Goal: Communication & Community: Answer question/provide support

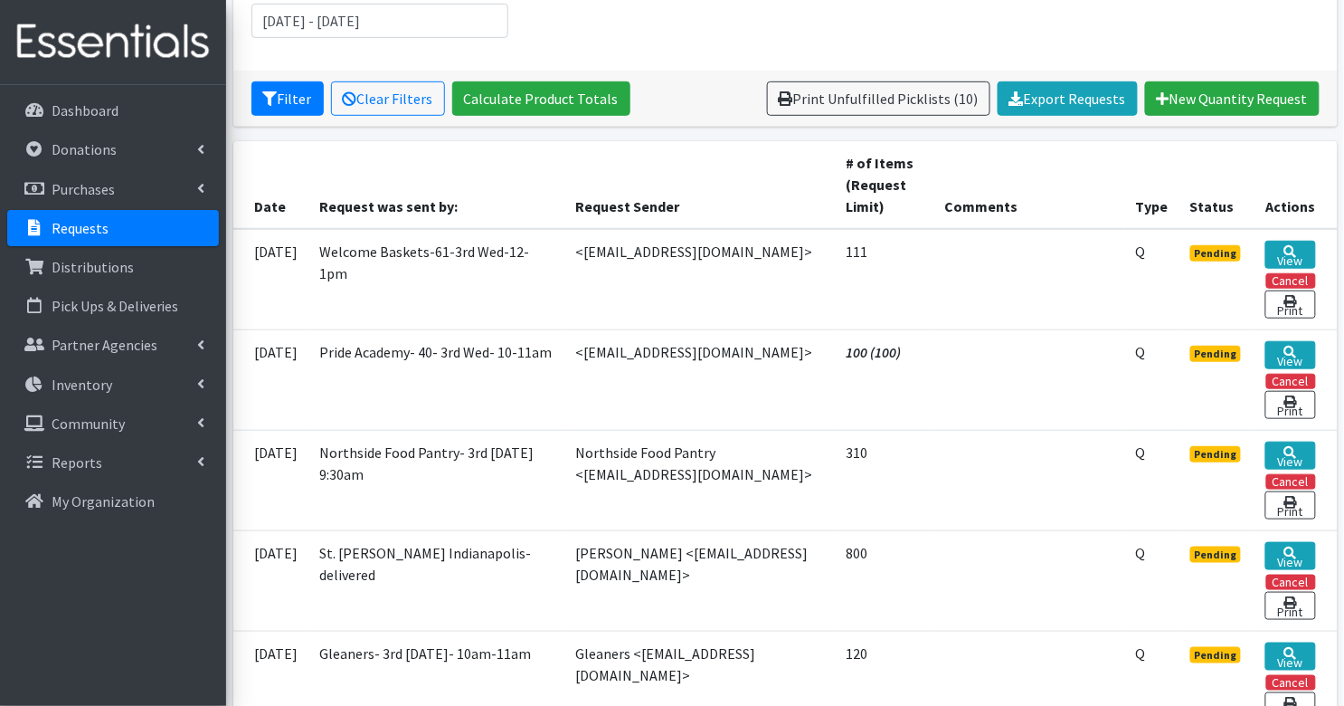
scroll to position [273, 0]
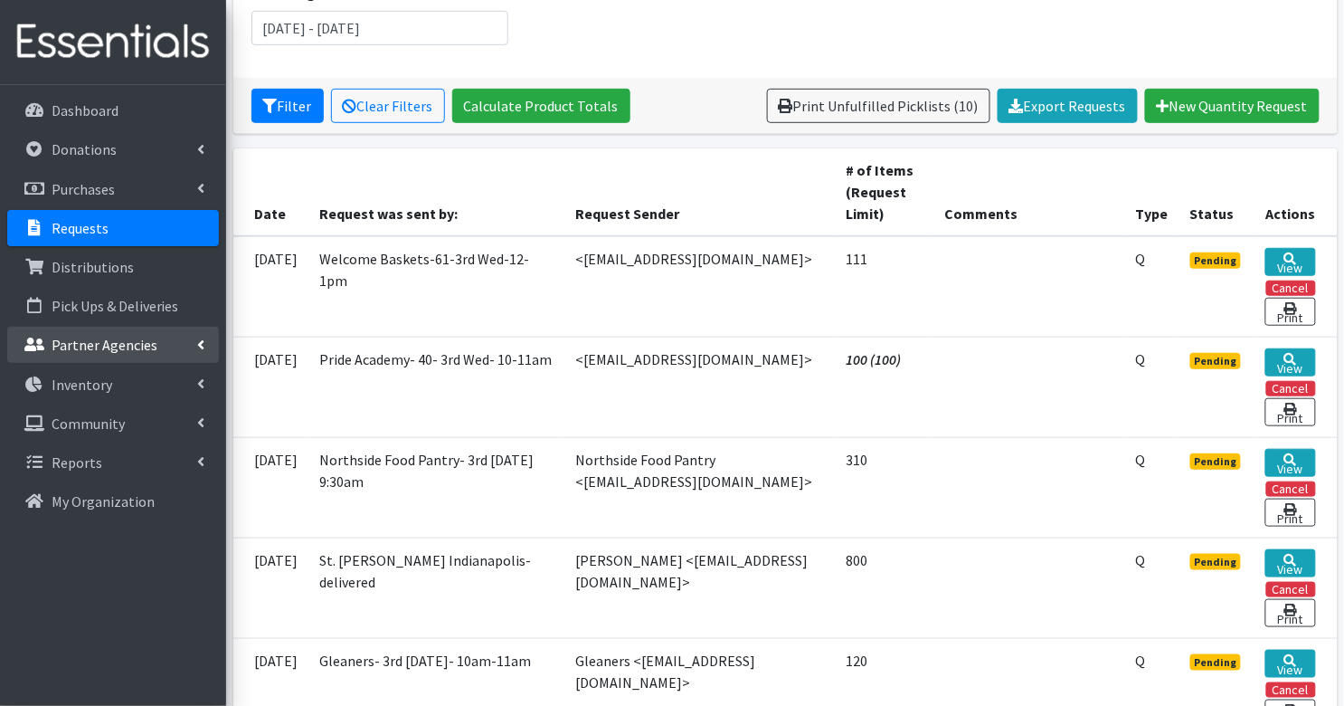
click at [83, 347] on p "Partner Agencies" at bounding box center [105, 345] width 106 height 18
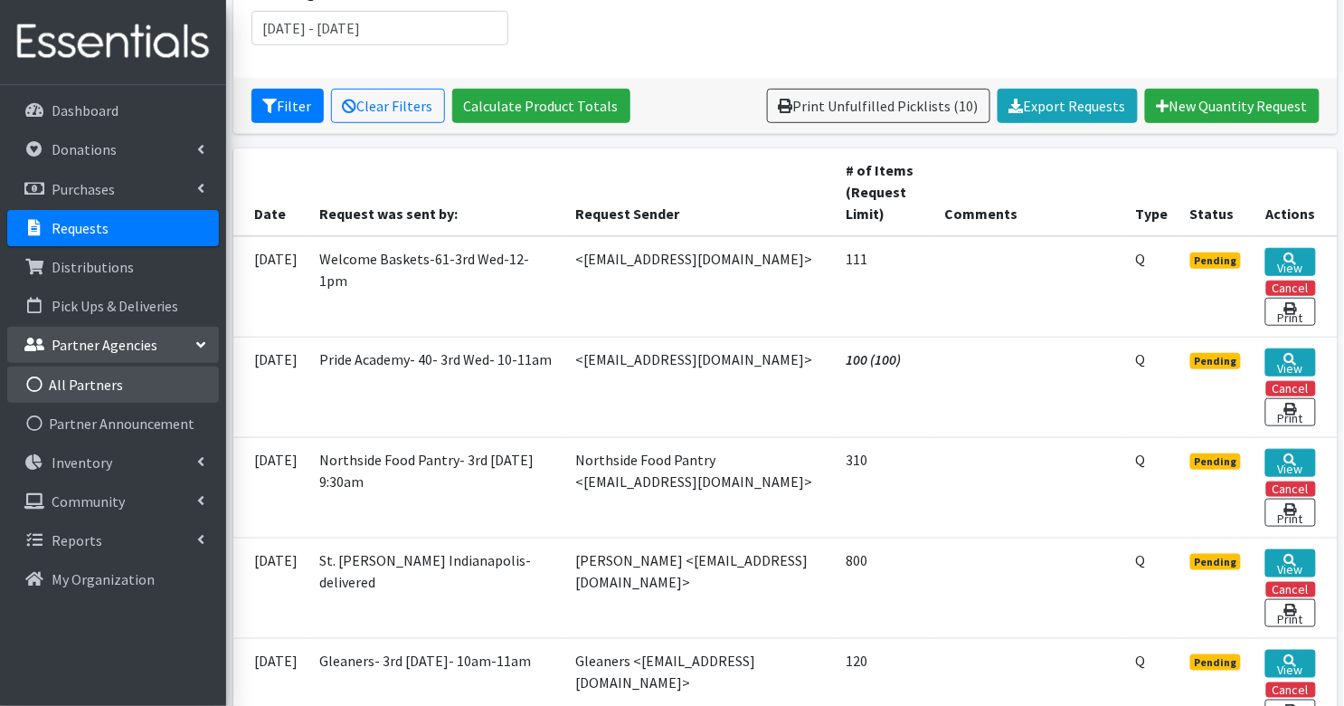
click at [79, 392] on link "All Partners" at bounding box center [113, 384] width 212 height 36
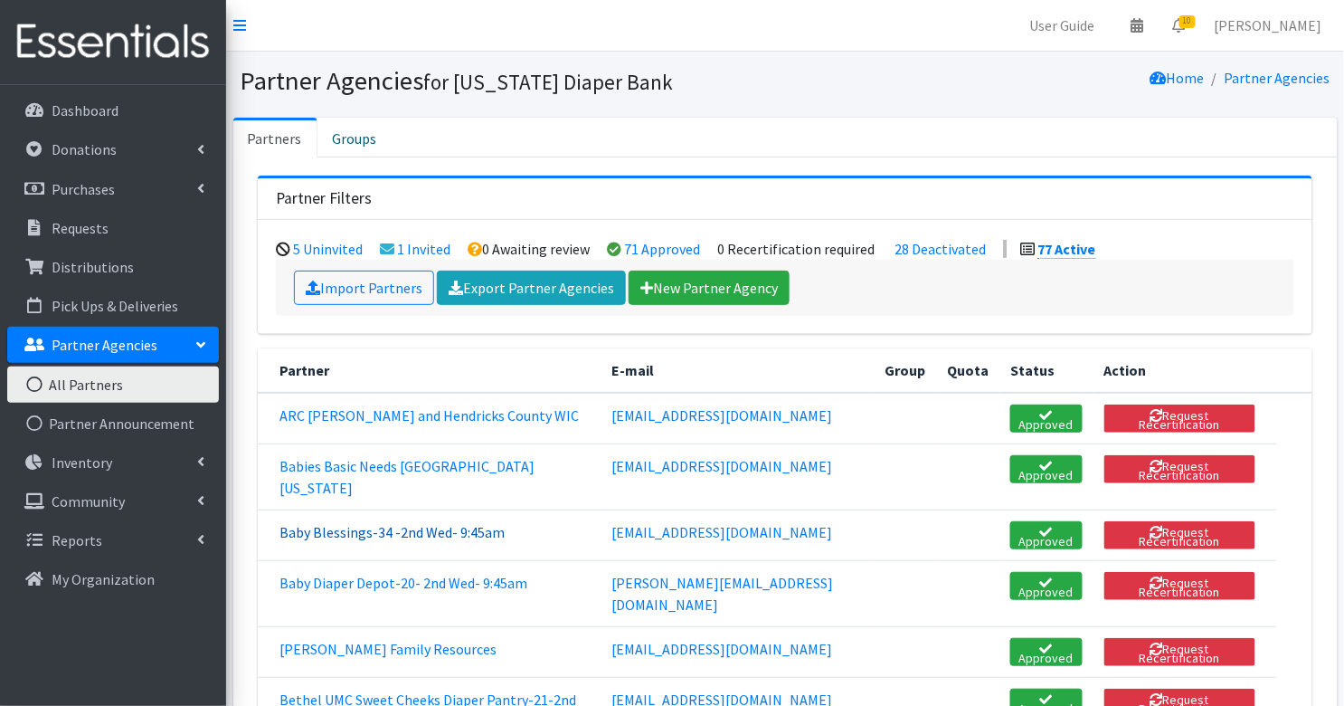
click at [295, 541] on link "Baby Blessings-34 -2nd Wed- 9:45am" at bounding box center [392, 532] width 225 height 18
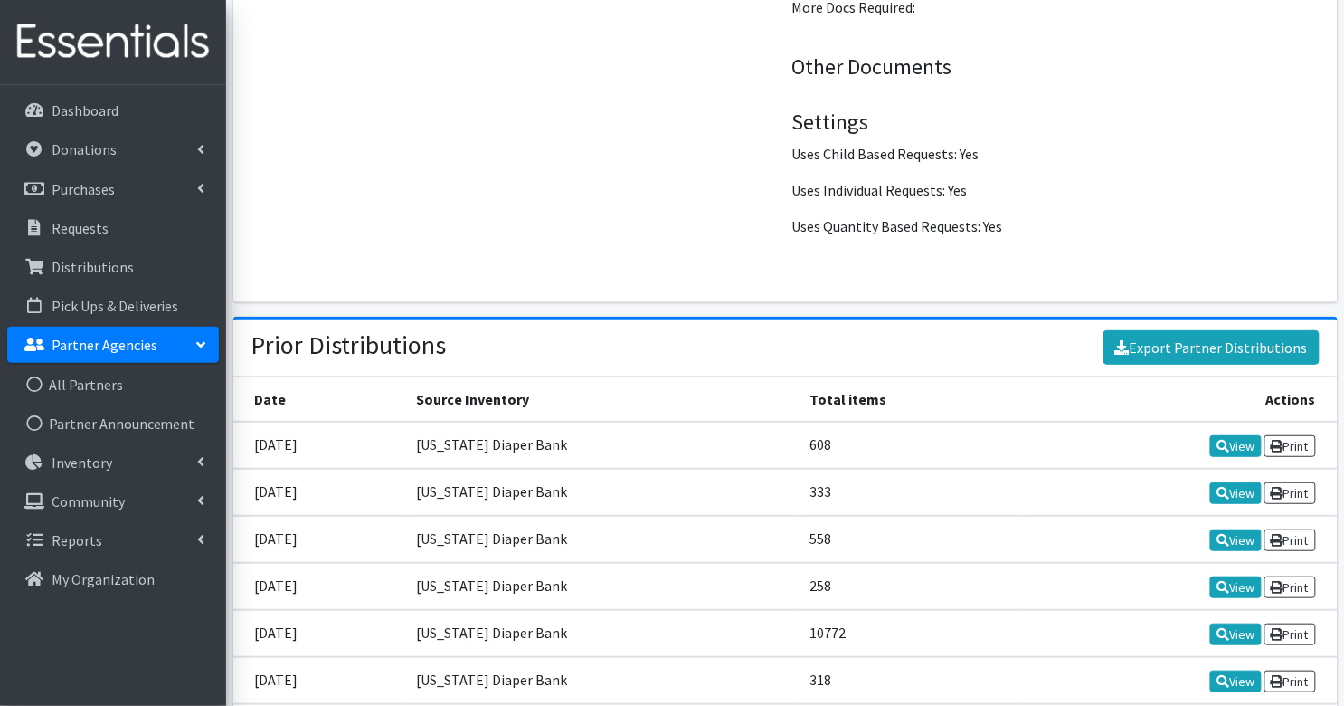
scroll to position [2015, 0]
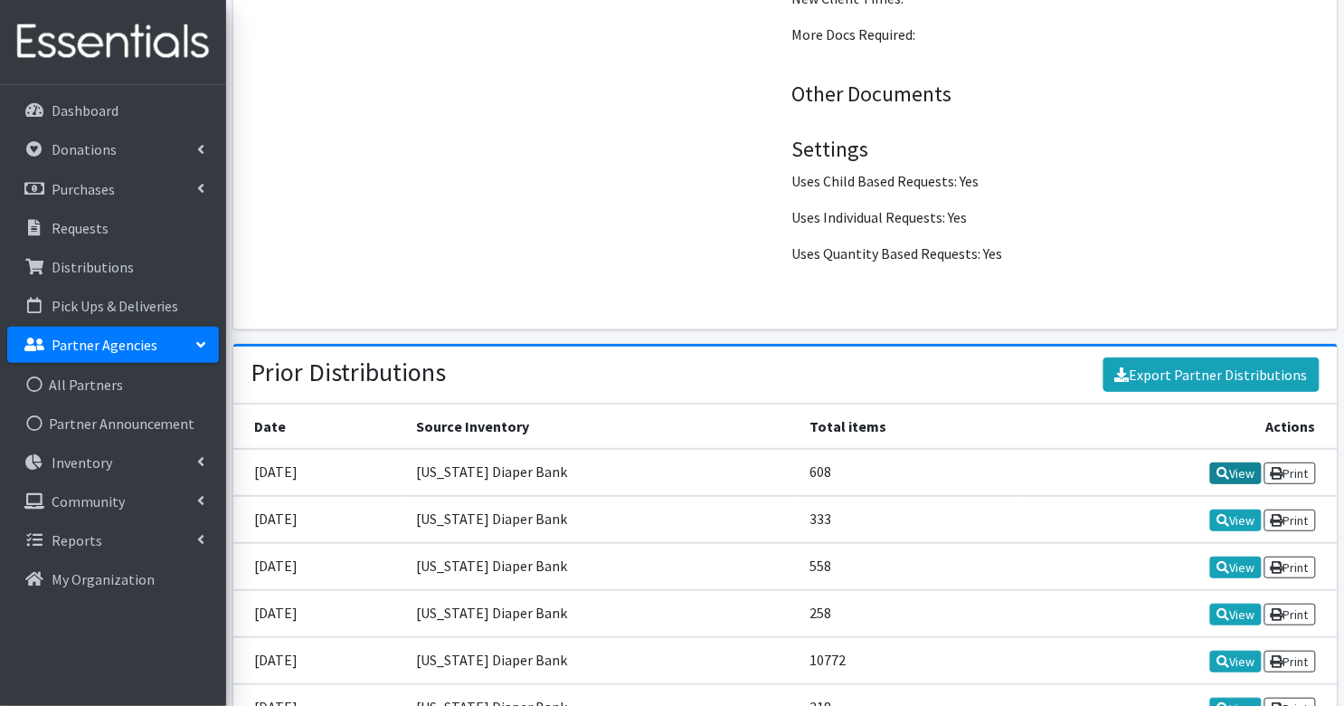
click at [1225, 462] on link "View" at bounding box center [1236, 473] width 52 height 22
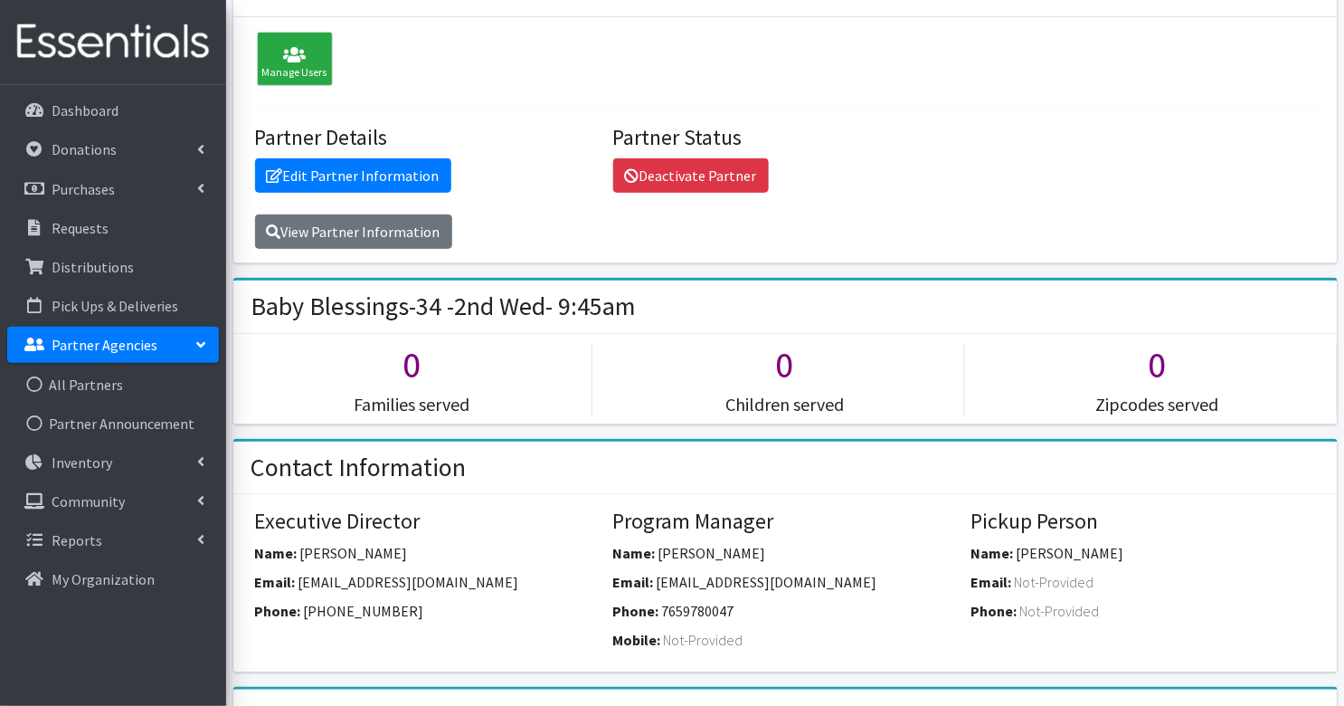
scroll to position [0, 0]
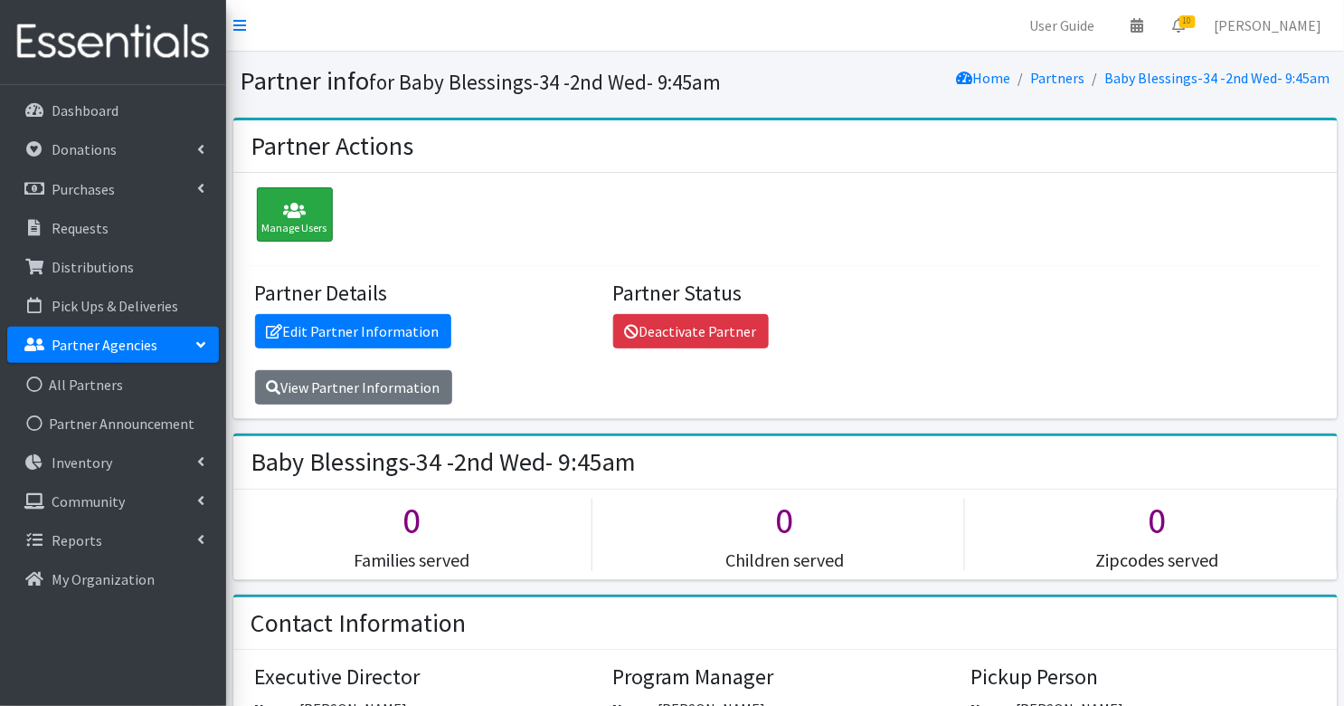
click at [270, 210] on icon at bounding box center [294, 211] width 65 height 18
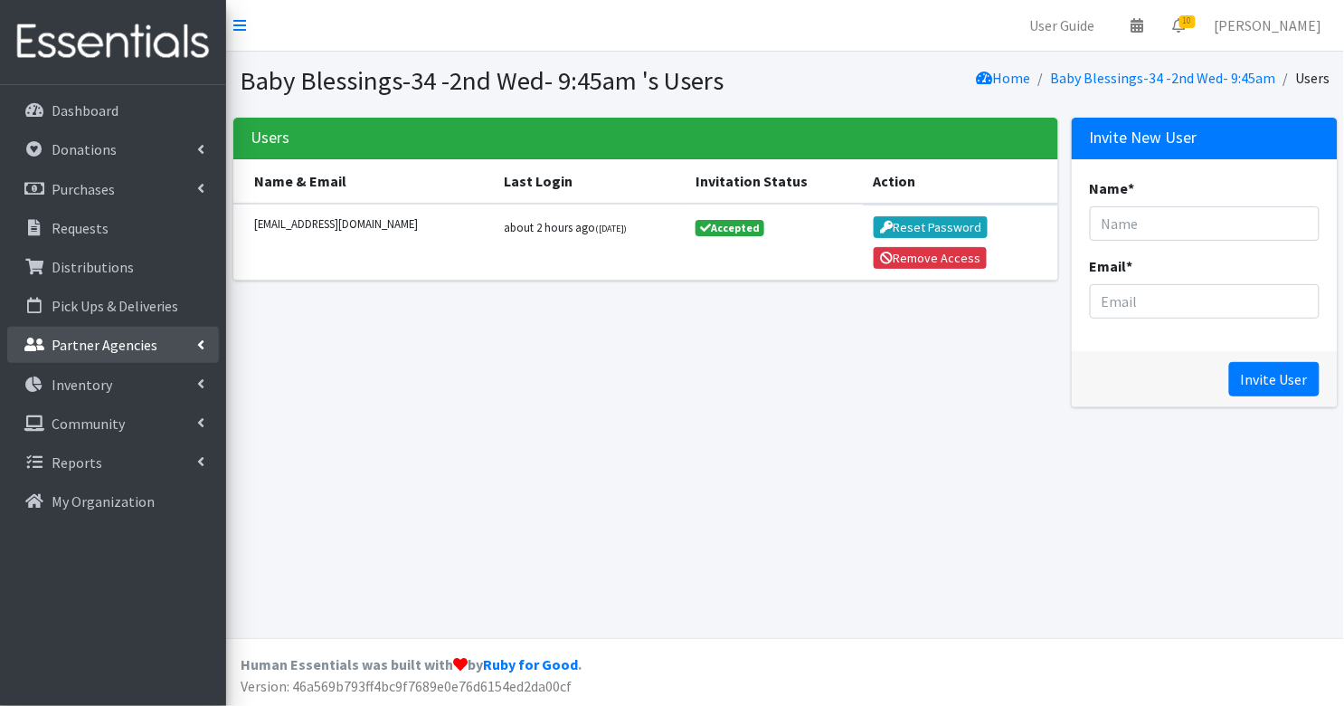
click at [98, 336] on p "Partner Agencies" at bounding box center [105, 345] width 106 height 18
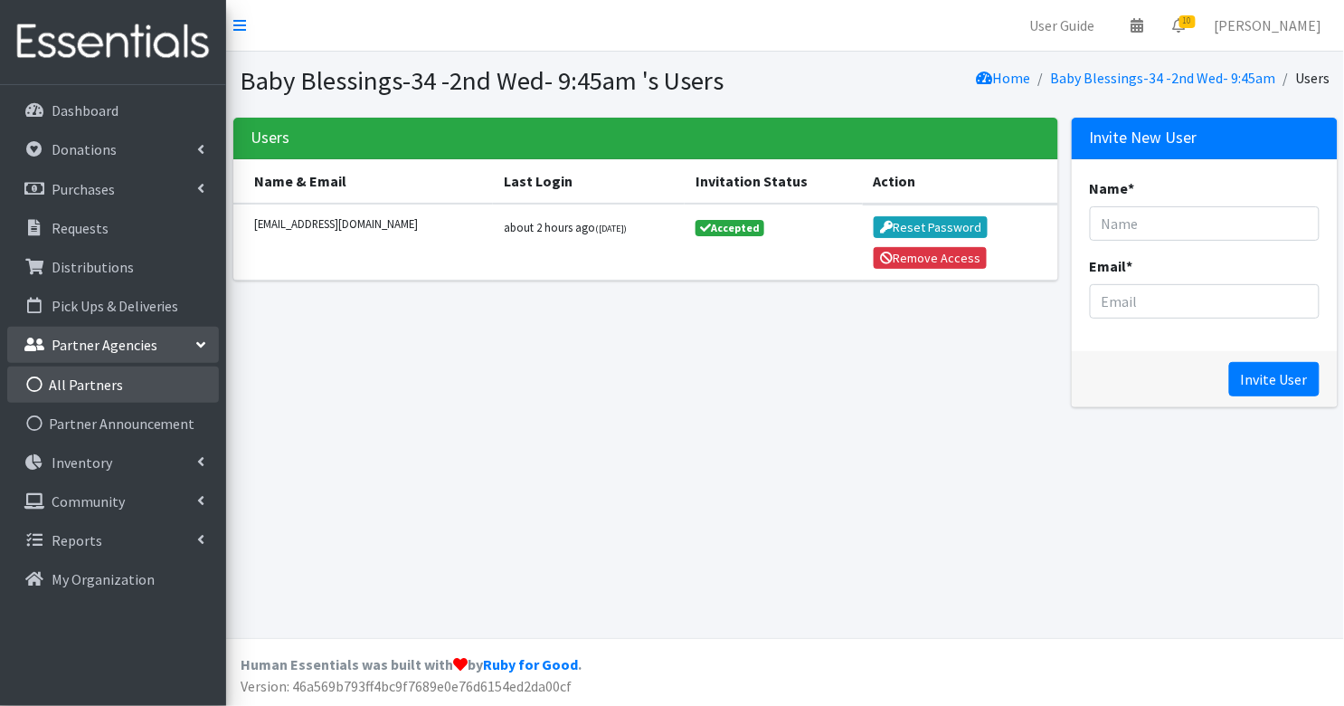
click at [85, 374] on link "All Partners" at bounding box center [113, 384] width 212 height 36
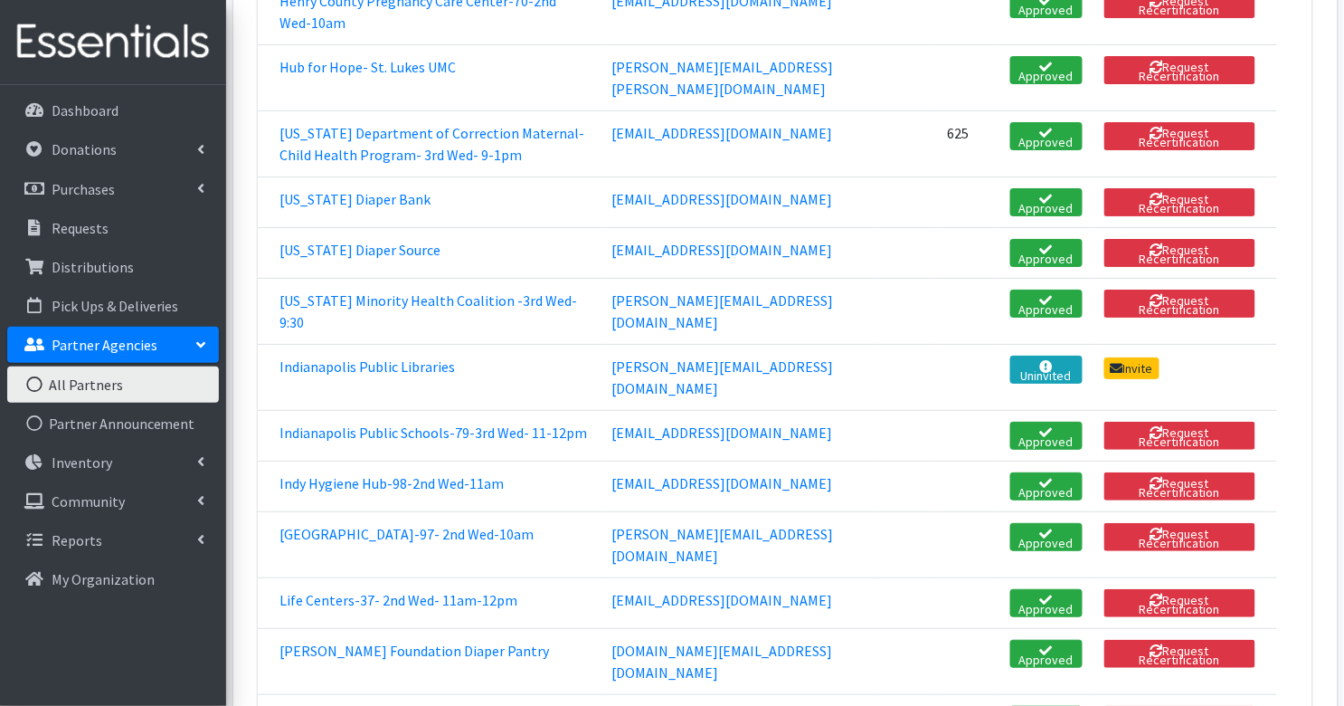
scroll to position [1957, 0]
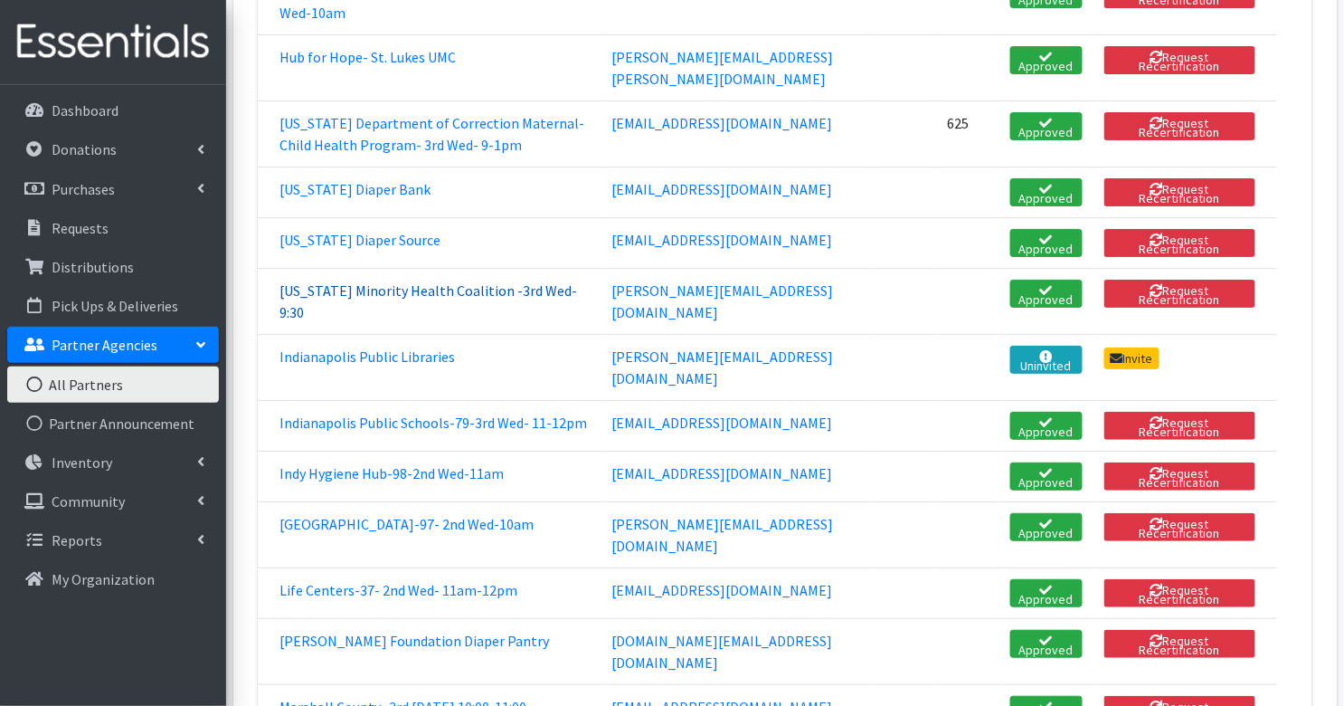
click at [350, 321] on link "Indiana Minority Health Coalition -3rd Wed-9:30" at bounding box center [429, 301] width 298 height 40
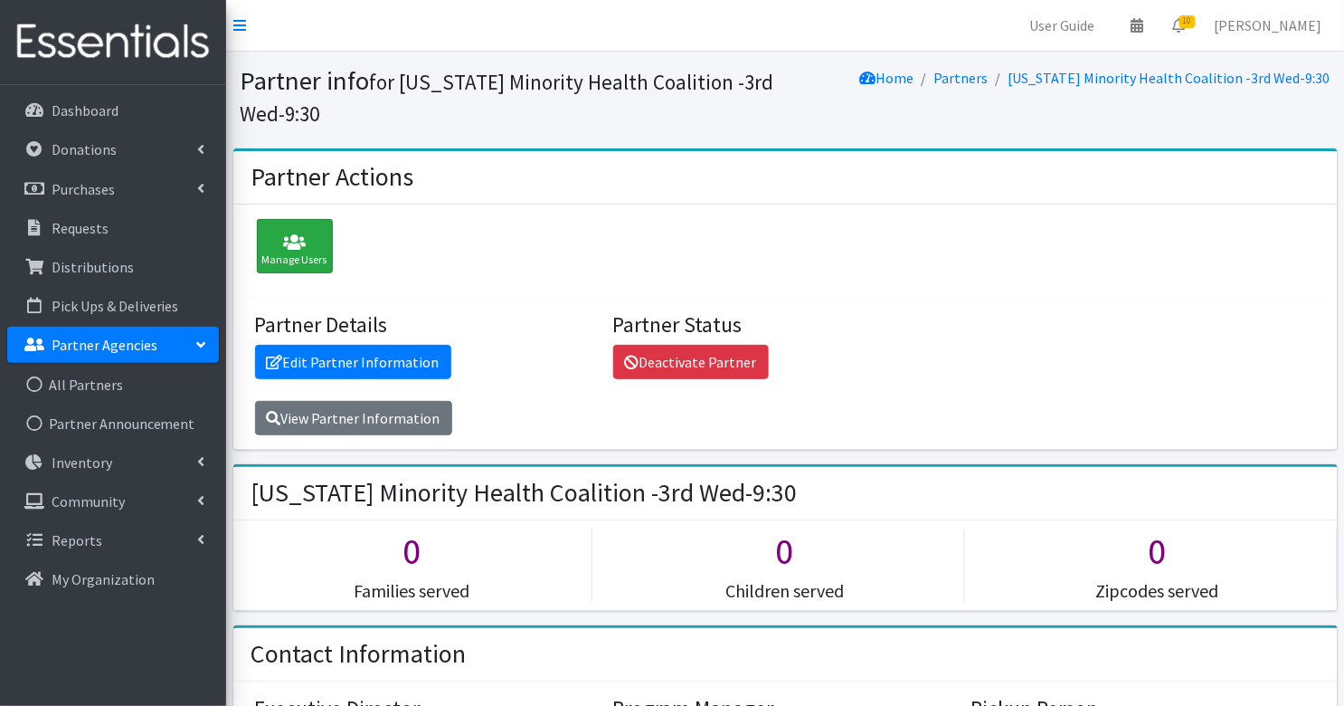
click at [292, 233] on icon at bounding box center [294, 242] width 65 height 18
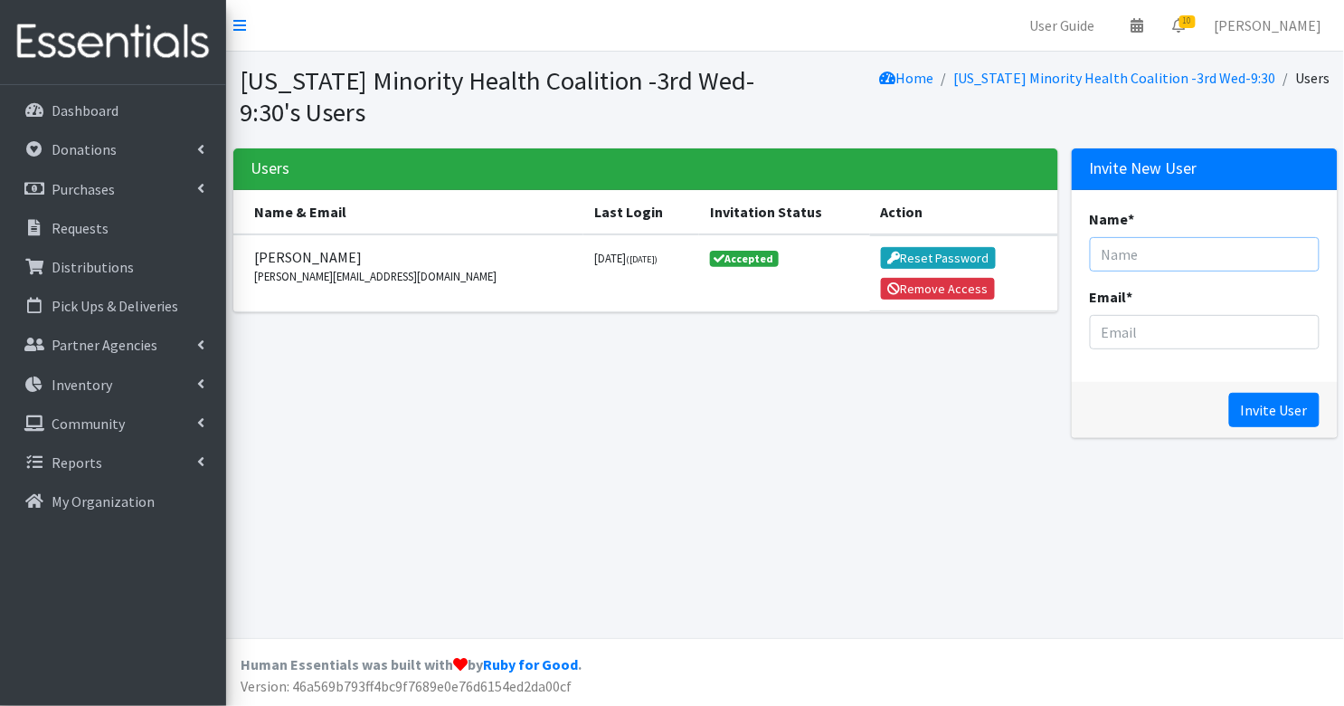
click at [1203, 255] on input "Name *" at bounding box center [1205, 254] width 230 height 34
type input "[PERSON_NAME]"
paste input "[PERSON_NAME][EMAIL_ADDRESS][DOMAIN_NAME]"
type input "[PERSON_NAME][EMAIL_ADDRESS][DOMAIN_NAME]"
click at [1295, 414] on input "Invite User" at bounding box center [1274, 410] width 90 height 34
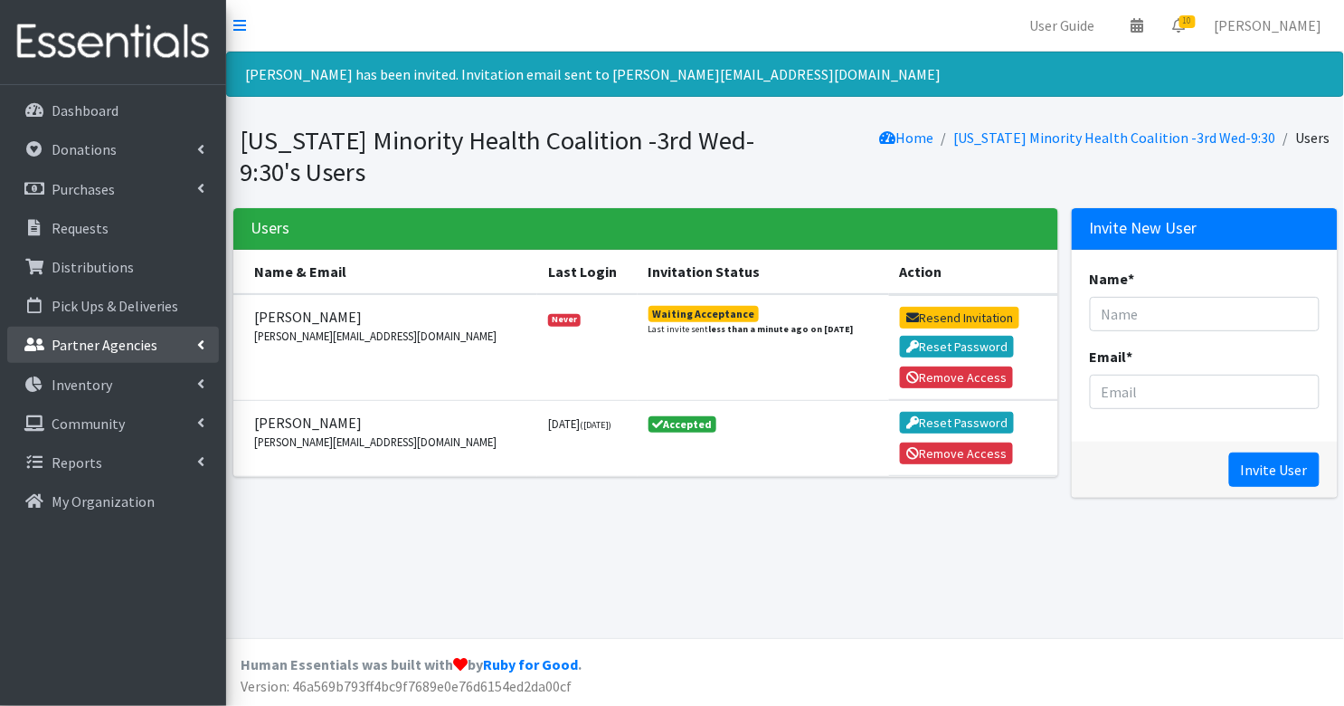
click at [84, 352] on p "Partner Agencies" at bounding box center [105, 345] width 106 height 18
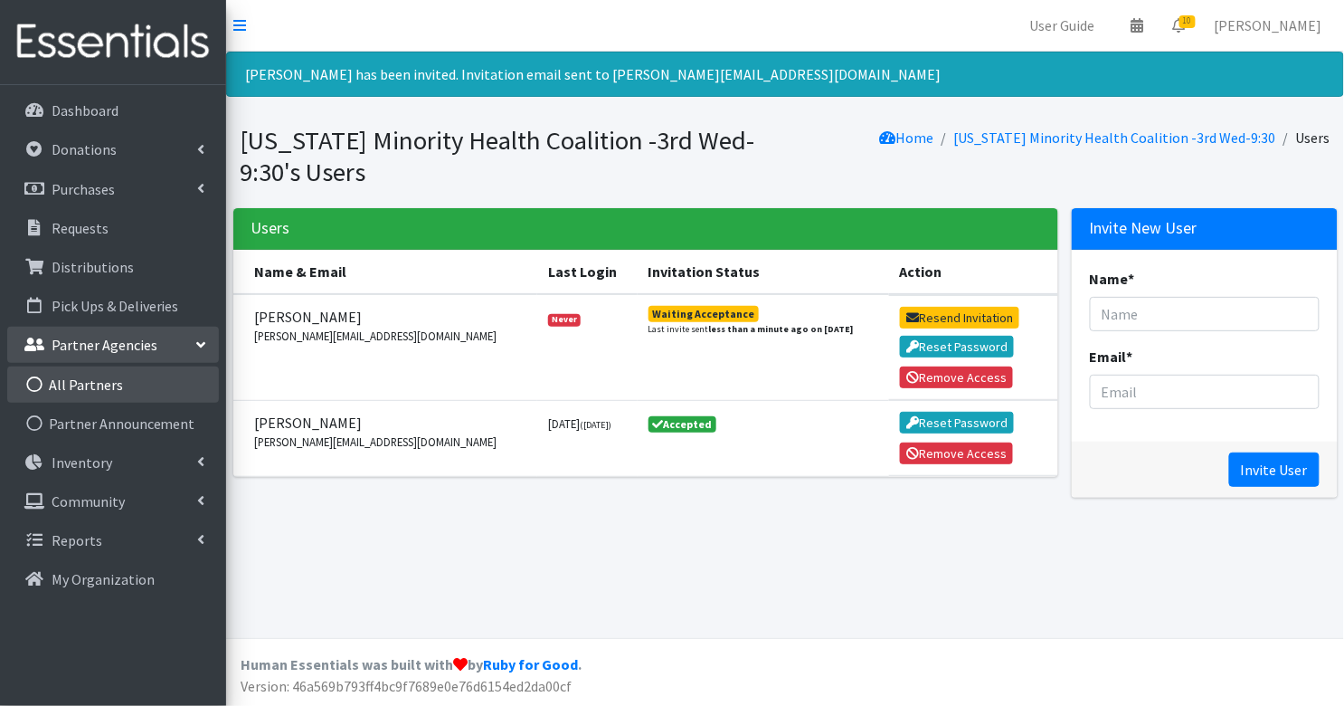
click at [89, 385] on link "All Partners" at bounding box center [113, 384] width 212 height 36
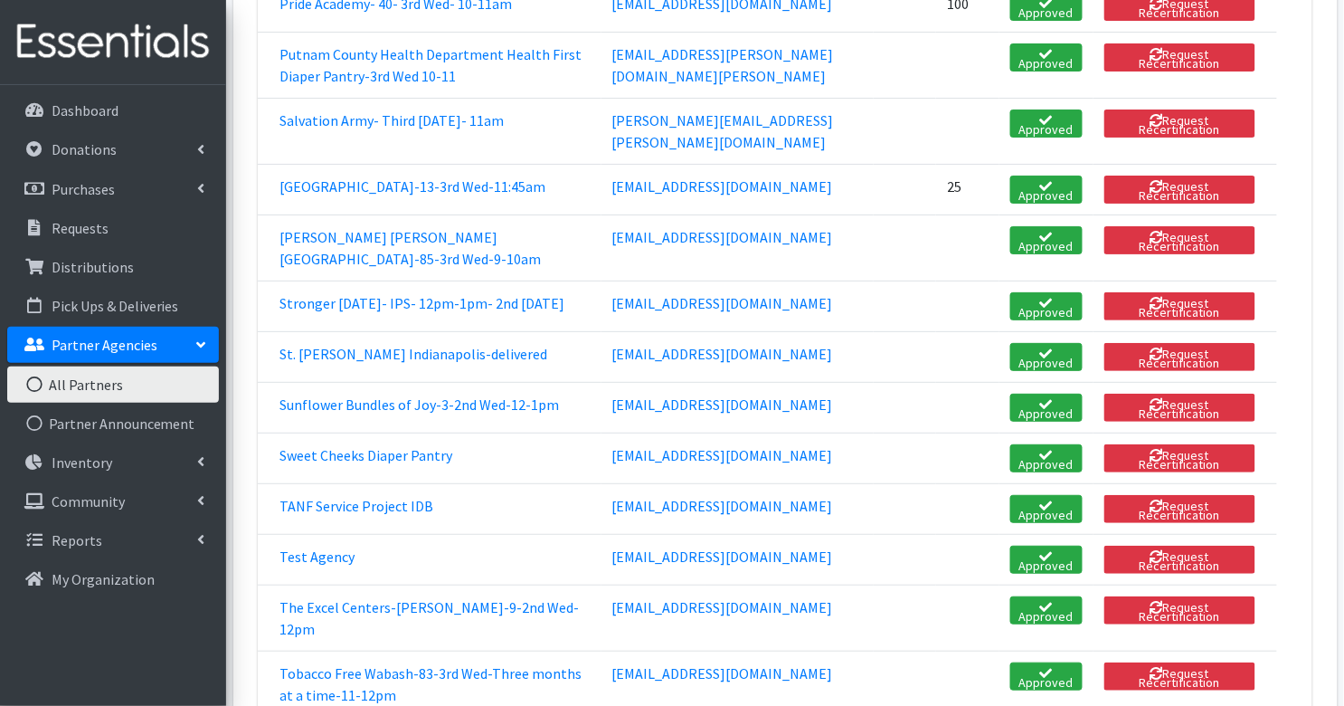
scroll to position [4470, 0]
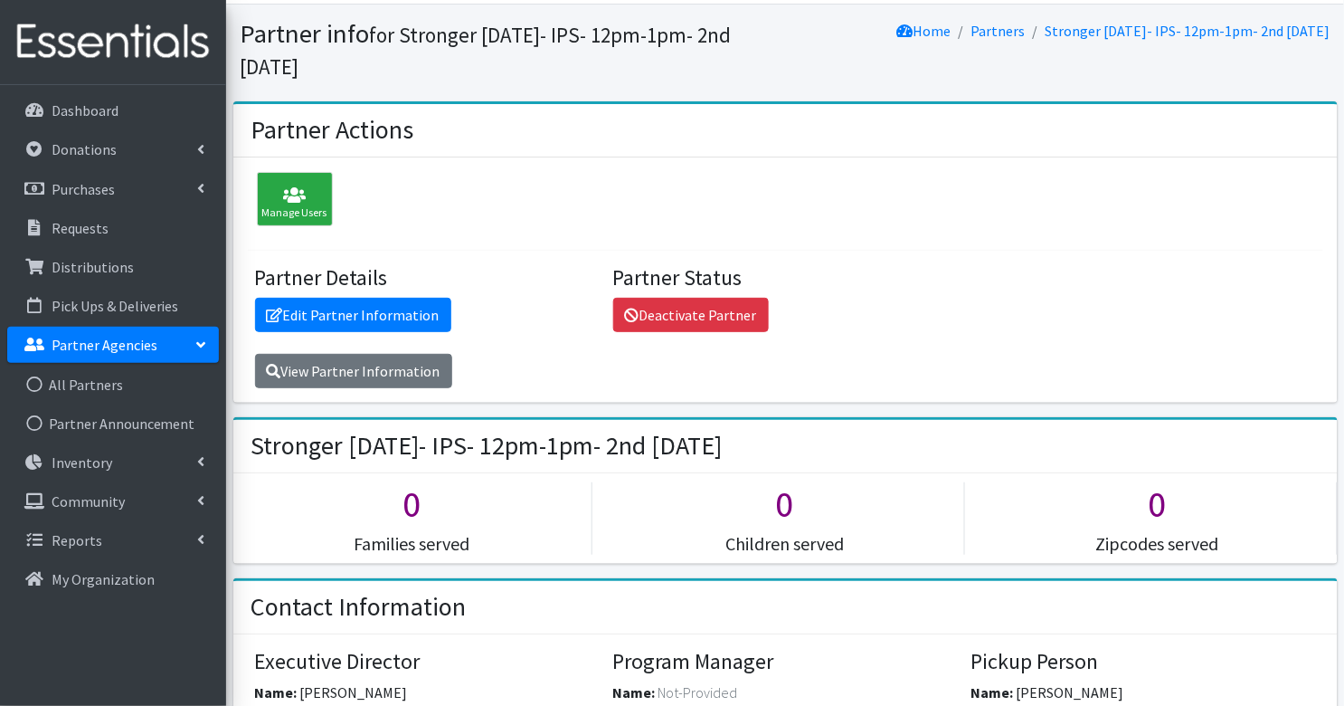
scroll to position [62, 0]
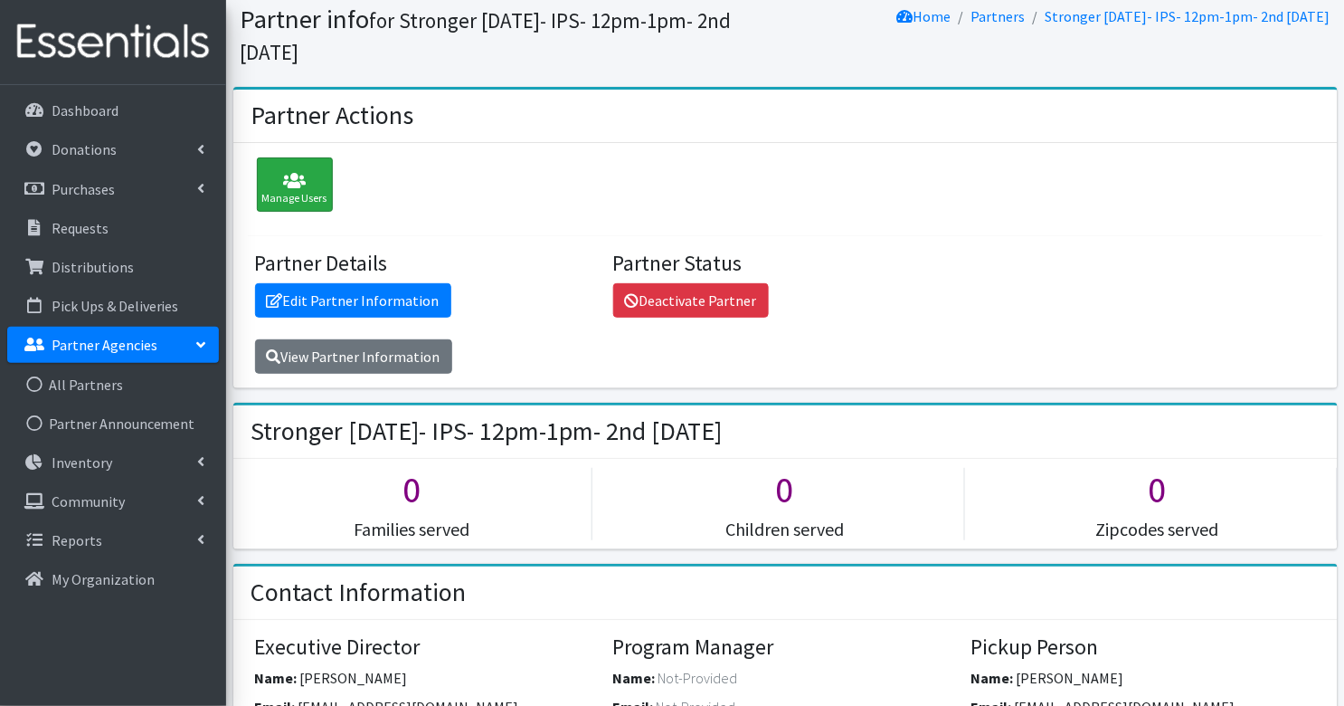
click at [269, 178] on icon at bounding box center [294, 181] width 65 height 18
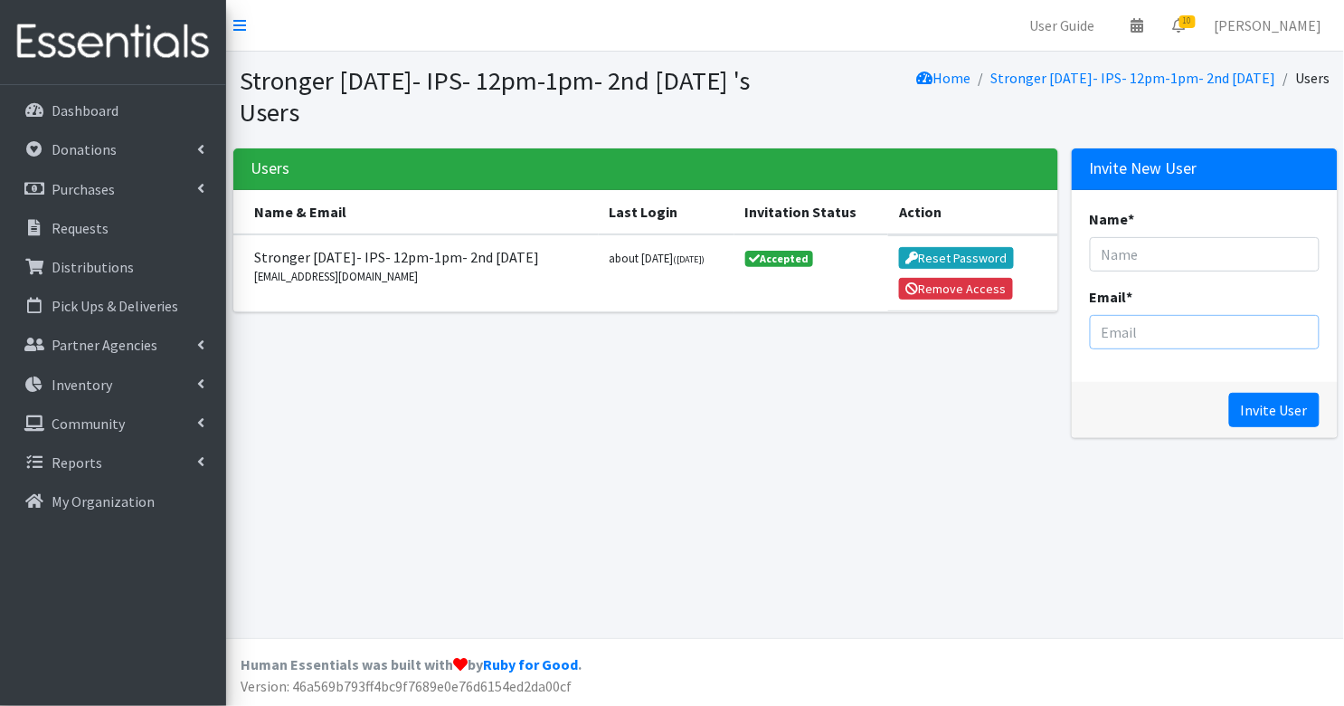
click at [1112, 342] on input "Email *" at bounding box center [1205, 332] width 230 height 34
paste input "[EMAIL_ADDRESS][DOMAIN_NAME]"
type input "[EMAIL_ADDRESS][DOMAIN_NAME]"
click at [1131, 251] on input "Name *" at bounding box center [1205, 254] width 230 height 34
type input "[PERSON_NAME]"
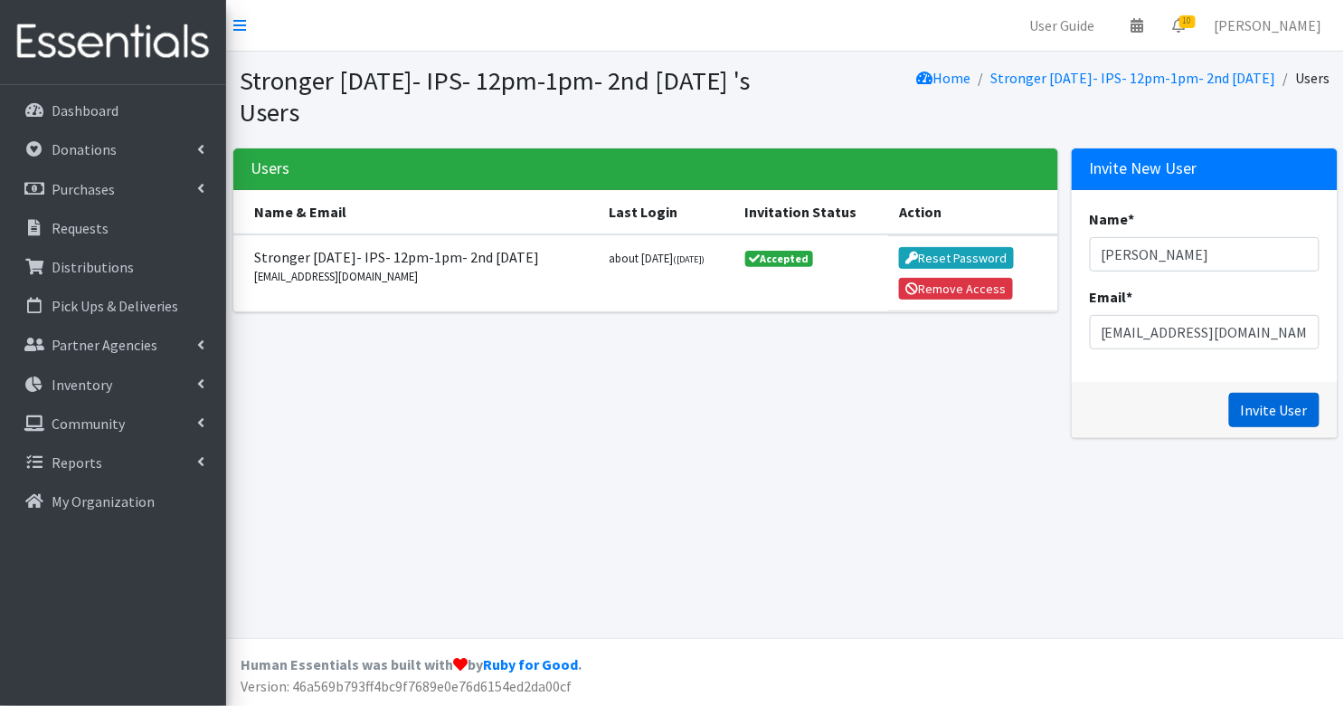
click at [1283, 416] on input "Invite User" at bounding box center [1274, 410] width 90 height 34
